Goal: Navigation & Orientation: Find specific page/section

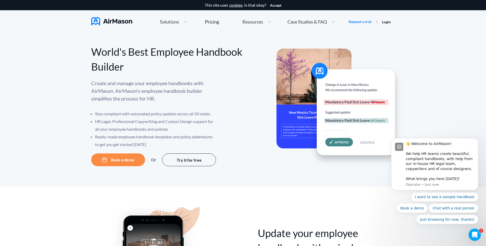
click at [454, 54] on div "World's Best Employee Handbook Builder Create and manage your employee handbook…" at bounding box center [243, 110] width 486 height 154
click at [243, 103] on div at bounding box center [319, 122] width 152 height 90
click at [363, 78] on img at bounding box center [338, 108] width 125 height 118
click at [377, 85] on img at bounding box center [338, 108] width 125 height 118
click at [117, 20] on img at bounding box center [111, 21] width 41 height 8
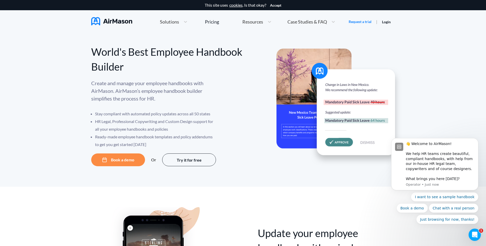
click at [118, 20] on img at bounding box center [111, 21] width 41 height 8
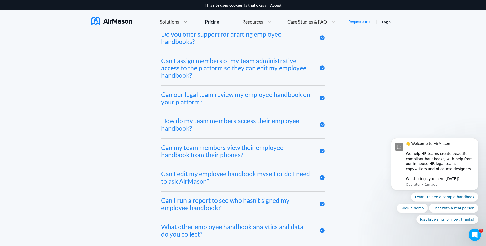
scroll to position [2290, 0]
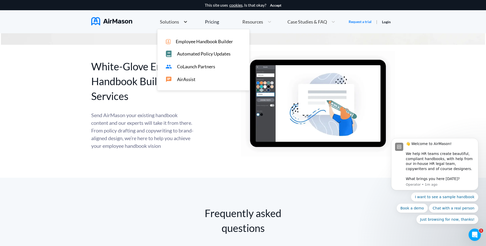
click at [183, 22] on icon at bounding box center [185, 21] width 5 height 5
click at [176, 41] on span "Employee Handbook Builder" at bounding box center [204, 41] width 57 height 5
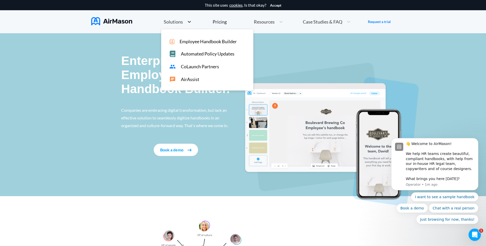
click at [188, 20] on icon at bounding box center [189, 21] width 5 height 5
click at [186, 41] on span "Employee Handbook Builder" at bounding box center [208, 41] width 57 height 5
